Goal: Information Seeking & Learning: Learn about a topic

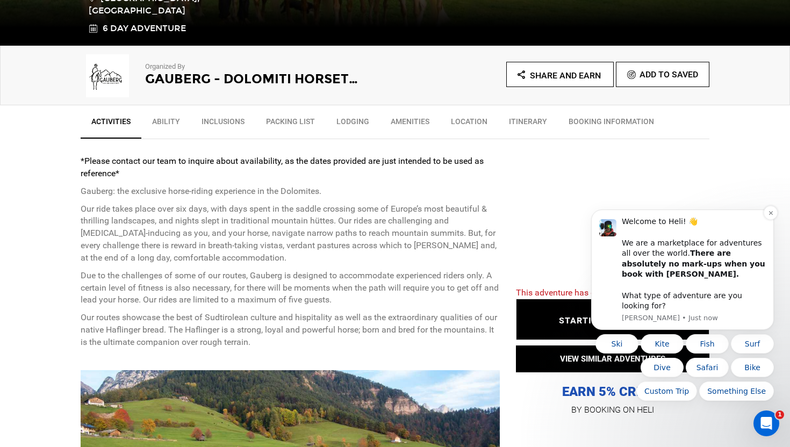
click at [763, 227] on div "Welcome to Heli! 👋 We are a marketplace for adventures all over the world. Ther…" at bounding box center [693, 263] width 144 height 95
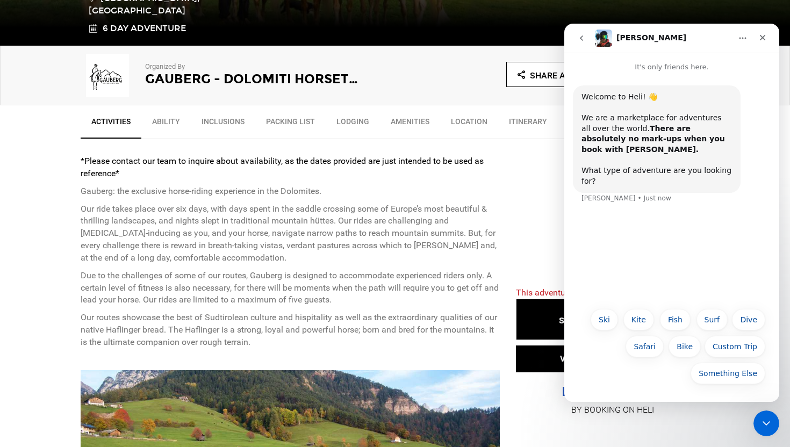
click at [576, 39] on button "go back" at bounding box center [581, 38] width 20 height 20
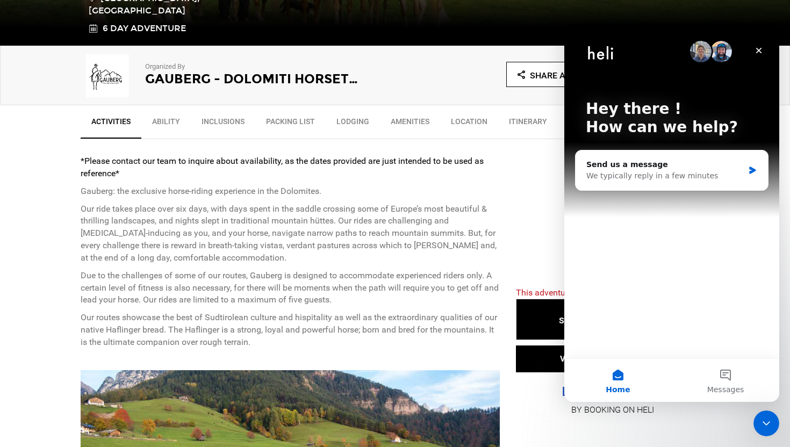
click at [762, 50] on icon "Close" at bounding box center [758, 50] width 9 height 9
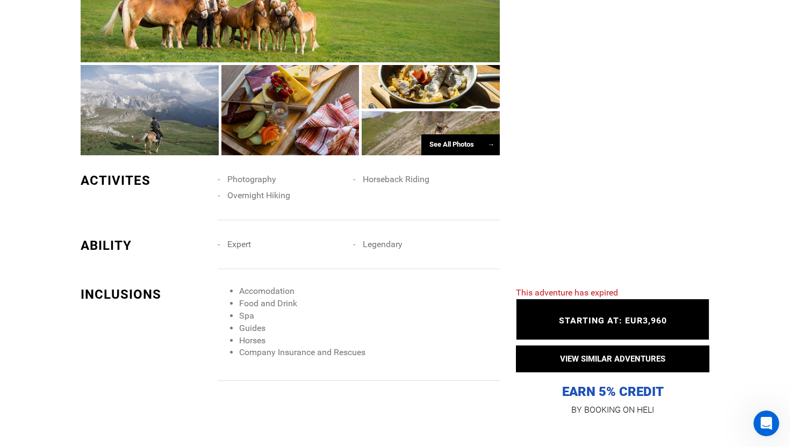
scroll to position [804, 0]
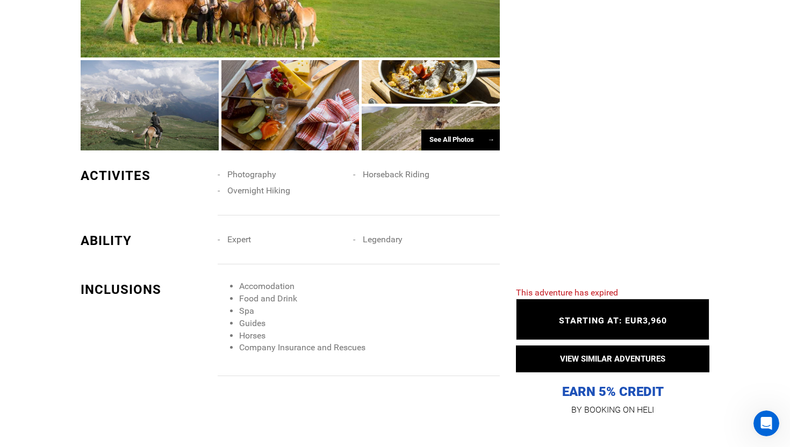
click at [235, 242] on span "Expert" at bounding box center [239, 239] width 24 height 10
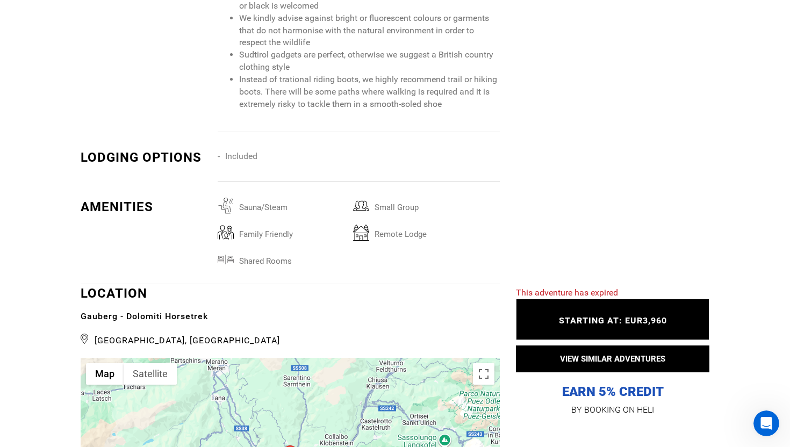
scroll to position [1755, 0]
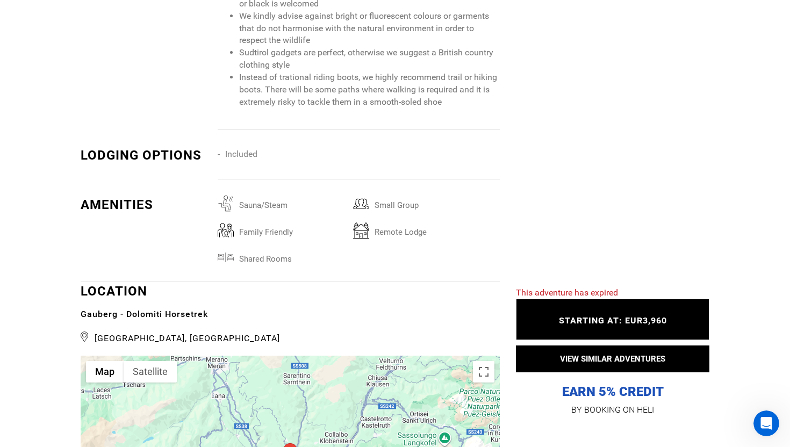
click at [265, 235] on span "family friendly" at bounding box center [293, 229] width 119 height 14
click at [266, 231] on span "family friendly" at bounding box center [293, 229] width 119 height 14
click at [242, 160] on li "Included" at bounding box center [285, 154] width 135 height 16
click at [253, 235] on span "family friendly" at bounding box center [293, 229] width 119 height 14
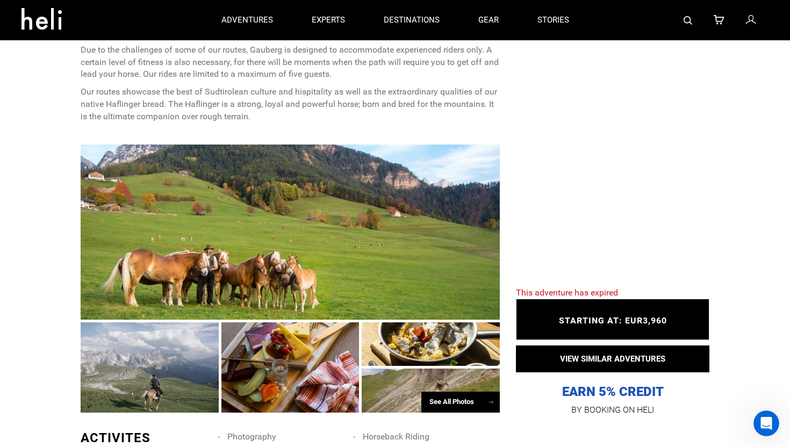
scroll to position [527, 0]
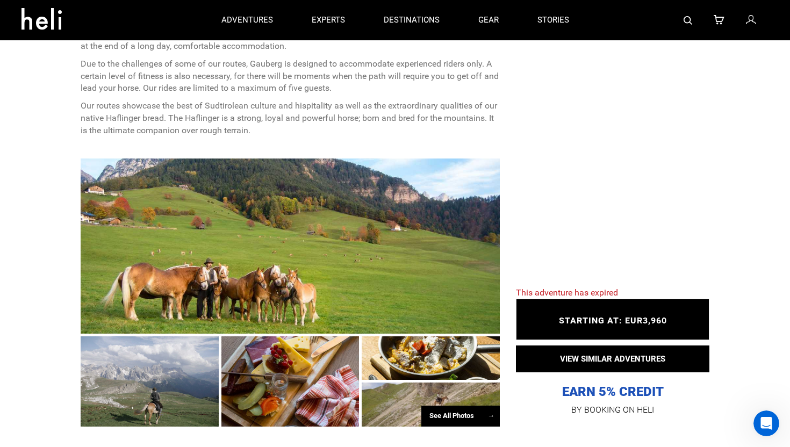
click at [340, 252] on div at bounding box center [290, 245] width 419 height 175
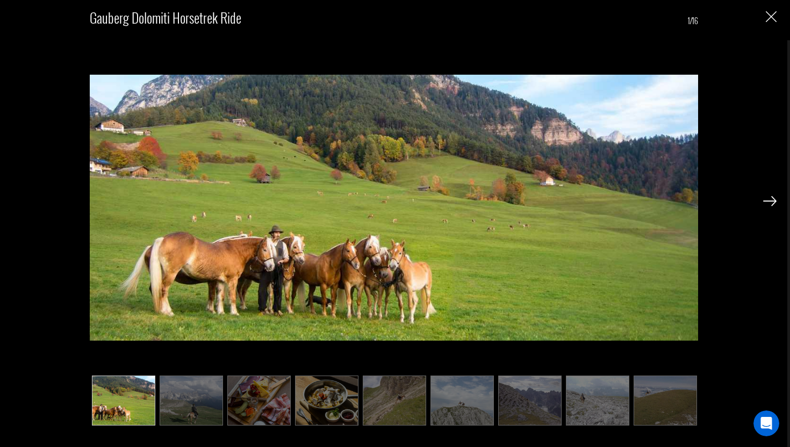
click at [481, 397] on img at bounding box center [461, 400] width 63 height 50
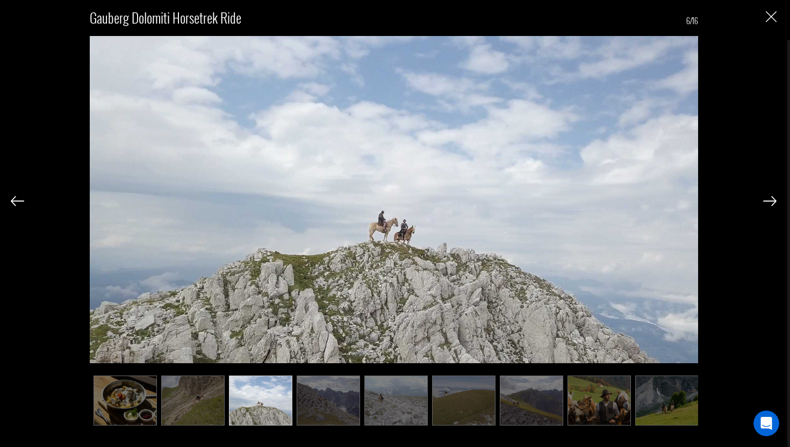
click at [529, 401] on img at bounding box center [531, 400] width 63 height 50
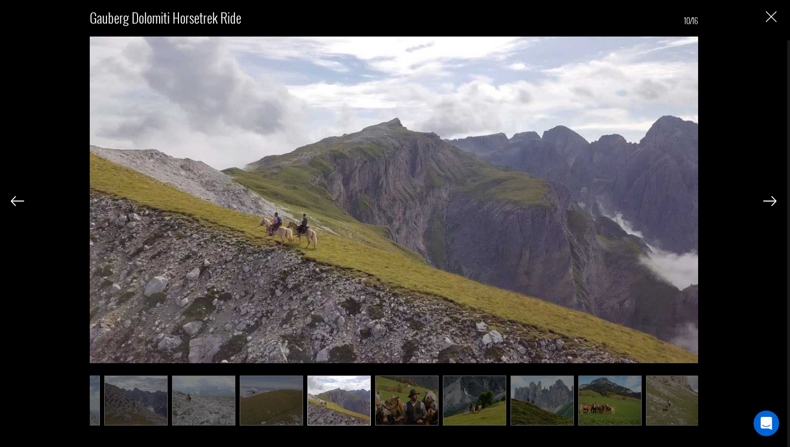
click at [529, 401] on img at bounding box center [541, 400] width 63 height 50
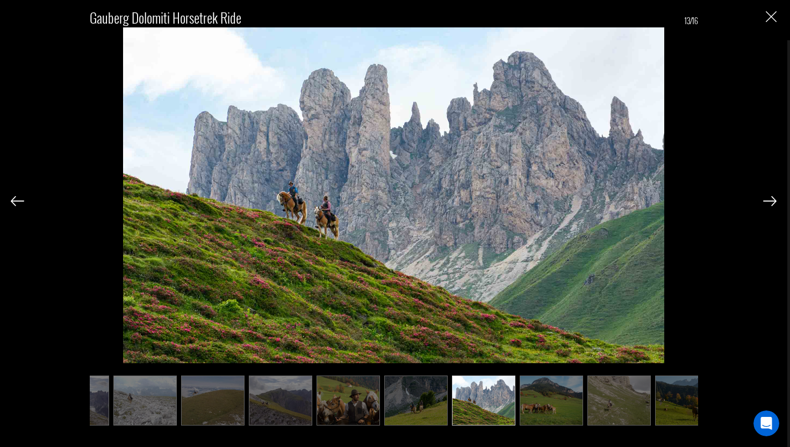
scroll to position [0, 475]
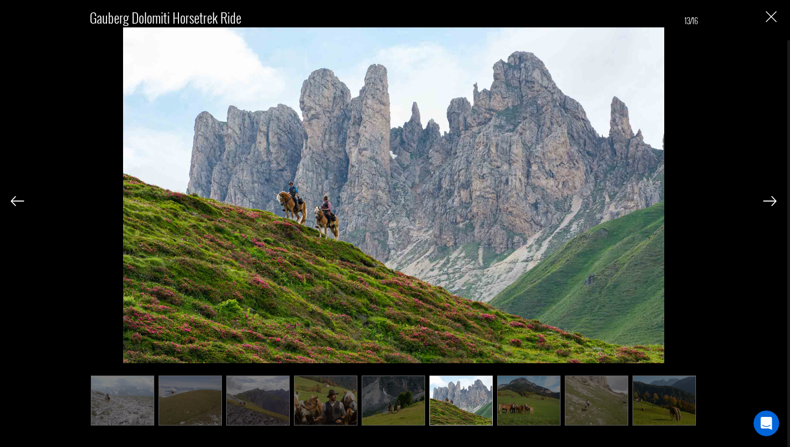
click at [548, 403] on img at bounding box center [528, 400] width 63 height 50
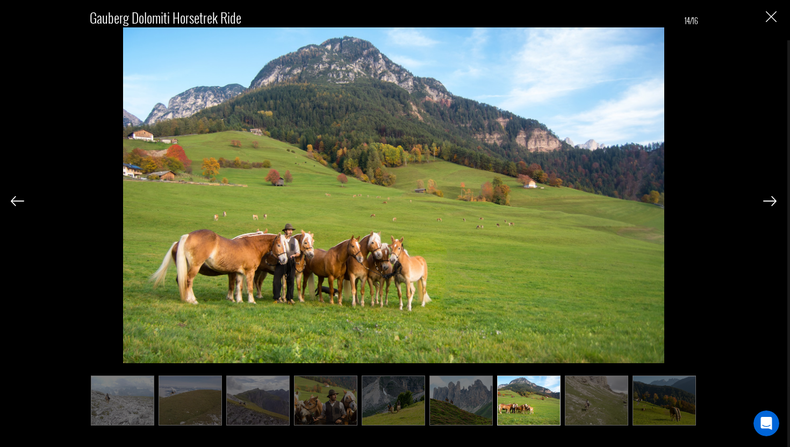
click at [584, 404] on img at bounding box center [596, 400] width 63 height 50
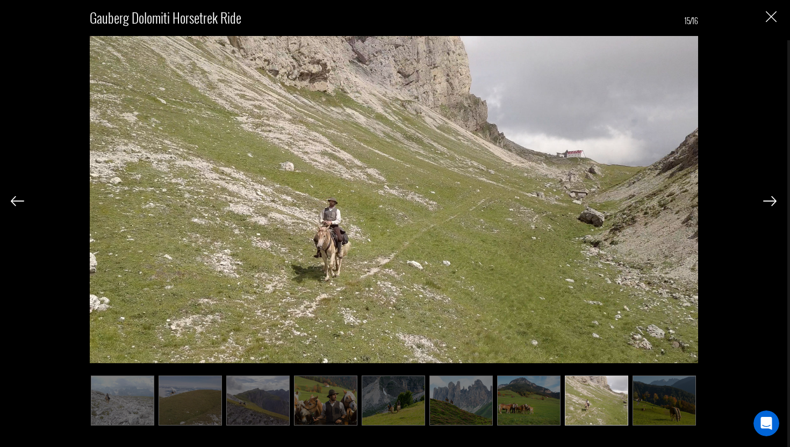
click at [632, 402] on img at bounding box center [663, 400] width 63 height 50
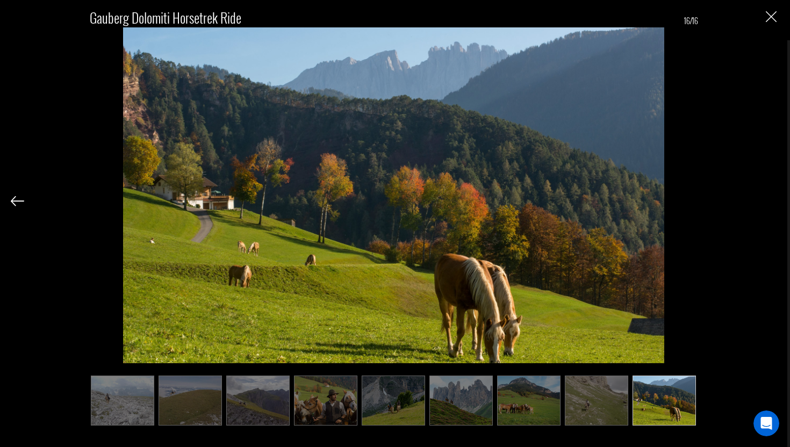
click at [10, 199] on div "Gauberg Dolomiti Horsetrek Ride 16/16" at bounding box center [393, 223] width 787 height 447
click at [780, 18] on div "Gauberg Dolomiti Horsetrek Ride 16/16" at bounding box center [393, 223] width 787 height 447
click at [776, 18] on div "Gauberg Dolomiti Horsetrek Ride 16/16" at bounding box center [393, 223] width 787 height 447
click at [770, 19] on img "Close" at bounding box center [770, 16] width 11 height 11
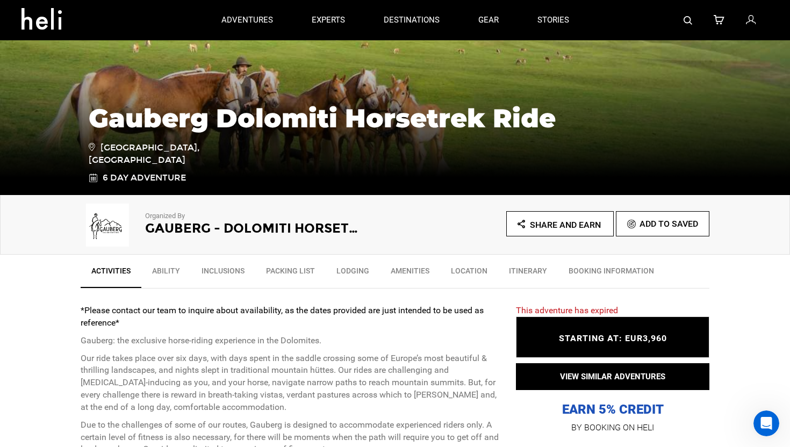
scroll to position [163, 0]
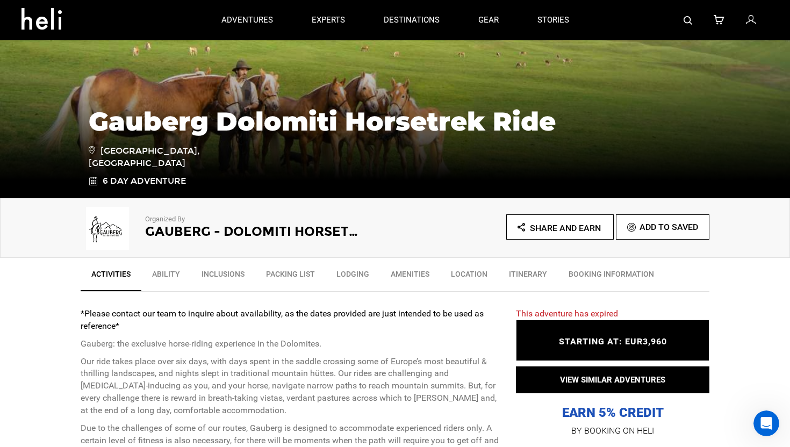
click at [173, 272] on link "Ability" at bounding box center [165, 276] width 49 height 27
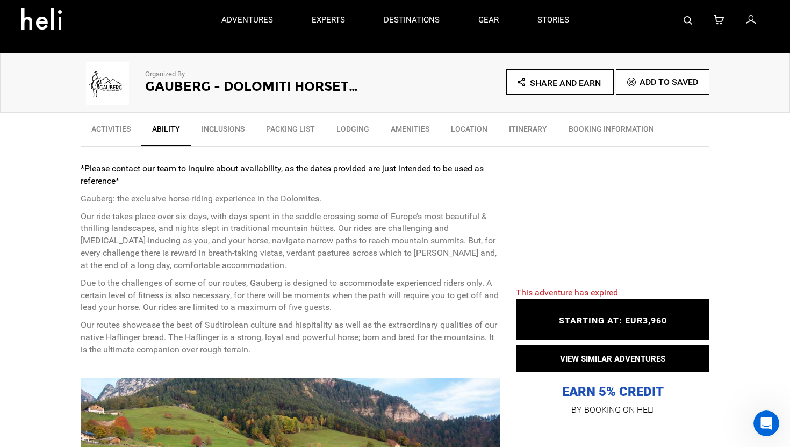
scroll to position [0, 0]
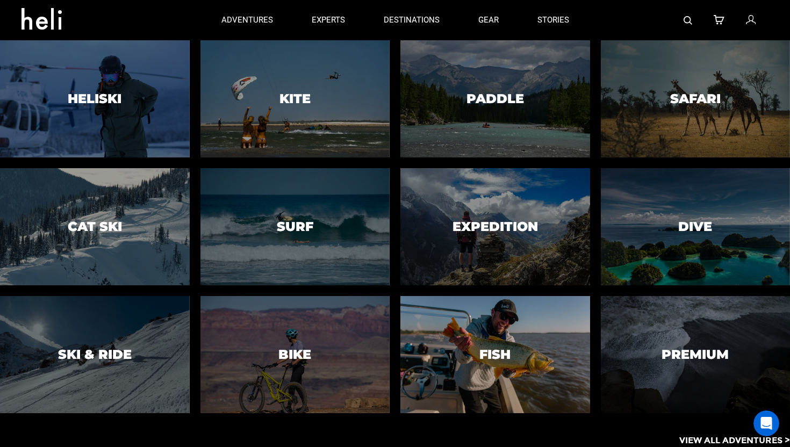
click at [442, 355] on div at bounding box center [494, 354] width 193 height 119
